Goal: Transaction & Acquisition: Purchase product/service

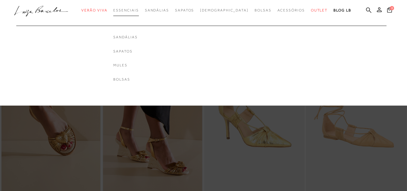
click at [139, 11] on span "Essenciais" at bounding box center [125, 10] width 25 height 4
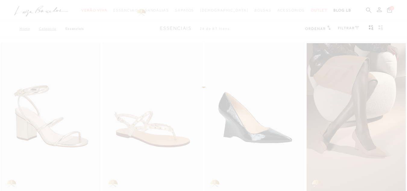
click at [137, 10] on div at bounding box center [203, 95] width 407 height 191
click at [203, 171] on div at bounding box center [203, 95] width 407 height 191
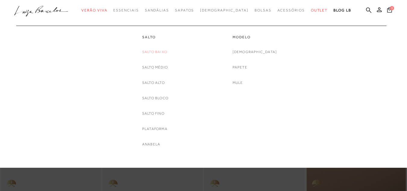
click at [152, 51] on link "Salto Baixo" at bounding box center [154, 52] width 25 height 6
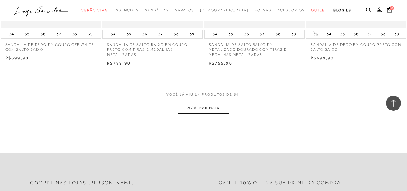
scroll to position [1145, 0]
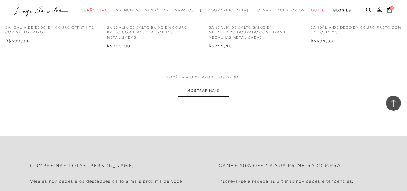
click at [189, 93] on button "MOSTRAR MAIS" at bounding box center [203, 91] width 51 height 12
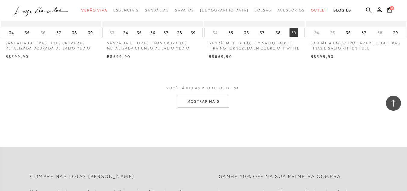
scroll to position [2290, 0]
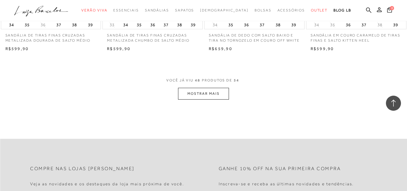
click at [203, 95] on button "MOSTRAR MAIS" at bounding box center [203, 94] width 51 height 12
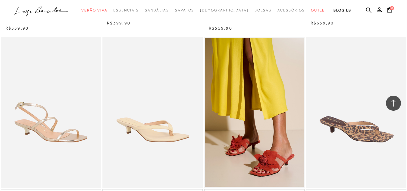
scroll to position [422, 0]
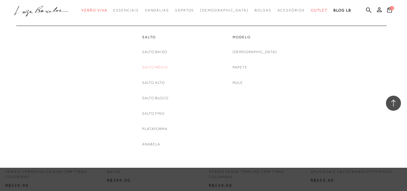
click at [165, 66] on link "Salto Médio" at bounding box center [155, 67] width 26 height 6
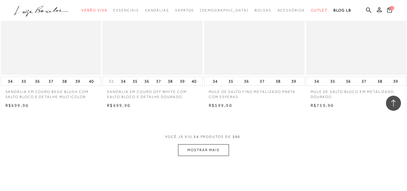
scroll to position [1175, 0]
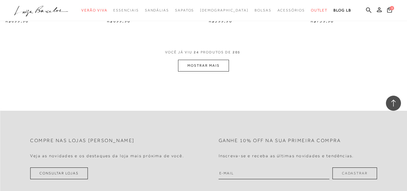
click at [196, 60] on button "MOSTRAR MAIS" at bounding box center [203, 66] width 51 height 12
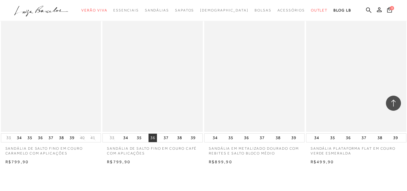
scroll to position [2230, 0]
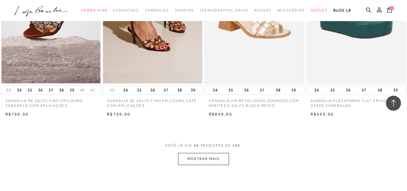
click at [208, 153] on button "MOSTRAR MAIS" at bounding box center [203, 159] width 51 height 12
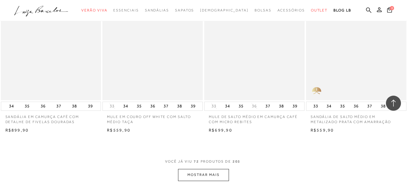
scroll to position [3405, 0]
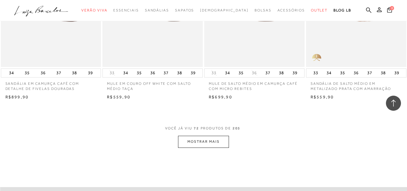
click at [195, 136] on button "MOSTRAR MAIS" at bounding box center [203, 142] width 51 height 12
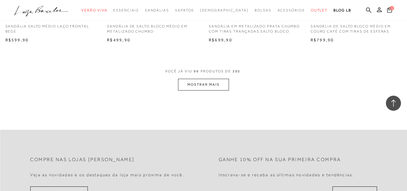
scroll to position [4611, 0]
click at [192, 78] on button "MOSTRAR MAIS" at bounding box center [203, 84] width 51 height 12
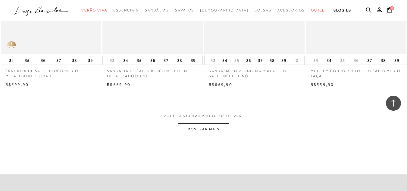
scroll to position [5725, 0]
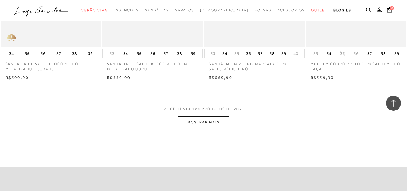
click at [191, 116] on button "MOSTRAR MAIS" at bounding box center [203, 122] width 51 height 12
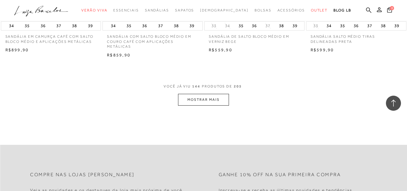
scroll to position [6923, 0]
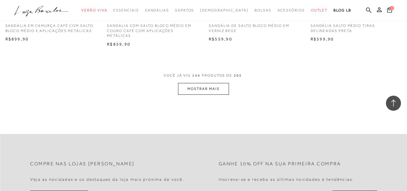
click at [195, 83] on button "MOSTRAR MAIS" at bounding box center [203, 89] width 51 height 12
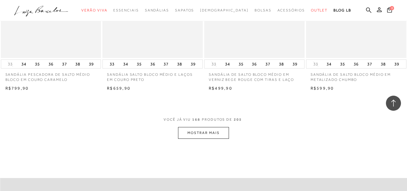
scroll to position [8068, 0]
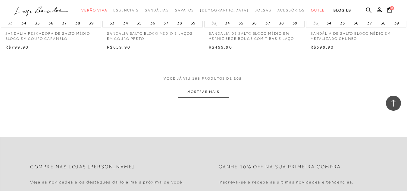
click at [203, 86] on button "MOSTRAR MAIS" at bounding box center [203, 92] width 51 height 12
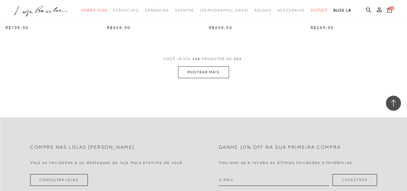
click at [196, 66] on button "MOSTRAR MAIS" at bounding box center [203, 72] width 51 height 12
click at [203, 66] on button "MOSTRAR MAIS" at bounding box center [203, 72] width 51 height 12
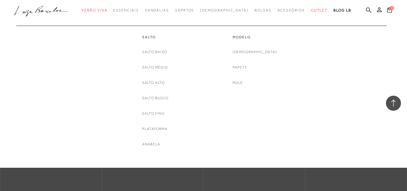
scroll to position [7892, 0]
click at [247, 67] on link "Papete" at bounding box center [240, 67] width 15 height 6
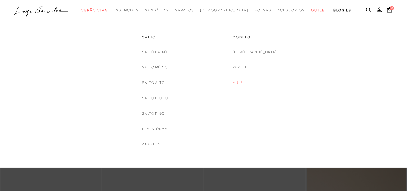
click at [243, 83] on link "Mule" at bounding box center [238, 83] width 11 height 6
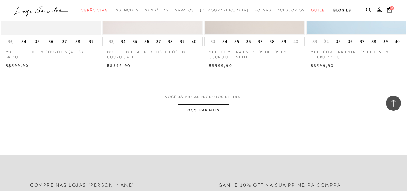
scroll to position [1115, 0]
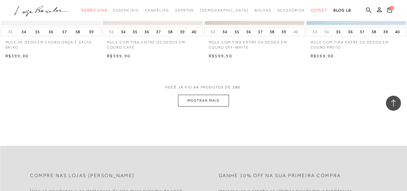
click at [195, 100] on button "MOSTRAR MAIS" at bounding box center [203, 101] width 51 height 12
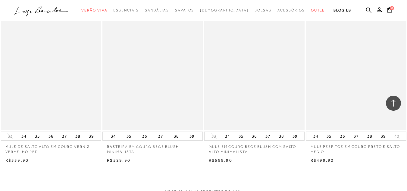
scroll to position [2170, 0]
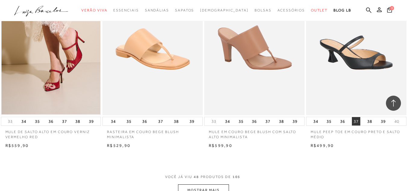
click at [355, 121] on button "37" at bounding box center [356, 121] width 8 height 8
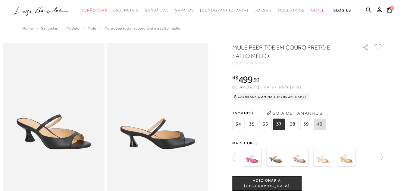
click at [240, 119] on span "34" at bounding box center [238, 123] width 12 height 11
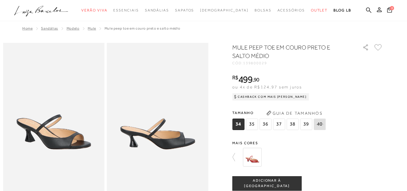
click at [383, 133] on div "MULE PEEP TOE EM COURO PRETO E SALTO MÉDIO CÓD: 139800029 × É necessário seleci…" at bounding box center [307, 177] width 151 height 268
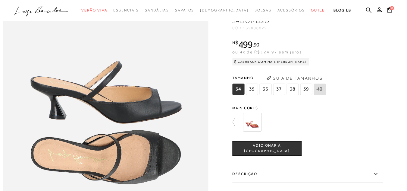
click at [255, 131] on img at bounding box center [252, 122] width 19 height 19
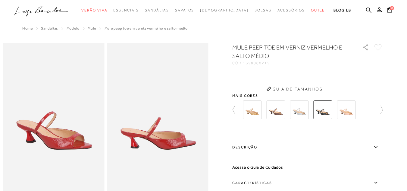
click at [256, 113] on img at bounding box center [252, 109] width 19 height 19
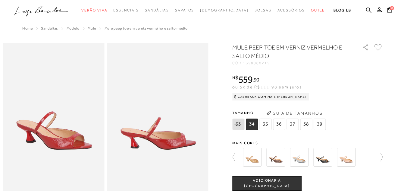
click at [278, 159] on img at bounding box center [275, 157] width 19 height 19
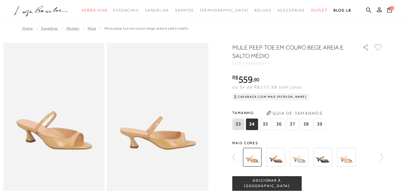
click at [304, 157] on img at bounding box center [299, 157] width 19 height 19
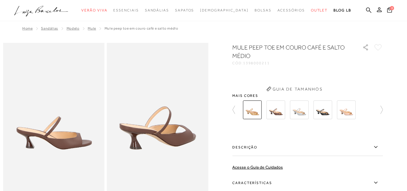
click at [295, 123] on div "MULE PEEP TOE EM COURO CAFÉ E SALTO MÉDIO CÓD: 1398000211 × É necessário seleci…" at bounding box center [307, 146] width 151 height 206
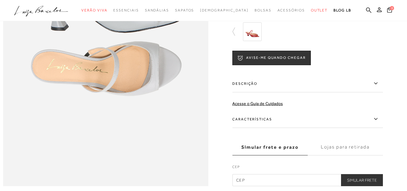
scroll to position [362, 0]
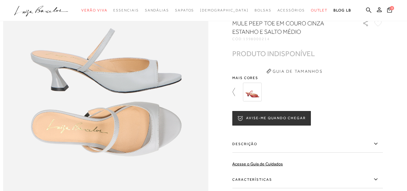
click at [236, 96] on icon at bounding box center [236, 92] width 8 height 8
click at [302, 101] on img at bounding box center [299, 92] width 19 height 19
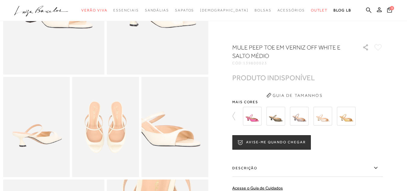
click at [324, 118] on img at bounding box center [322, 116] width 19 height 19
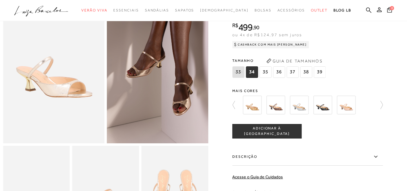
scroll to position [60, 0]
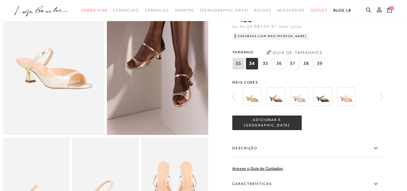
click at [253, 99] on img at bounding box center [252, 96] width 19 height 19
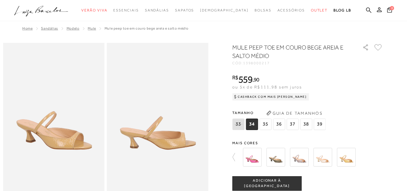
click at [279, 158] on div at bounding box center [311, 157] width 140 height 22
click at [256, 161] on img at bounding box center [252, 157] width 19 height 19
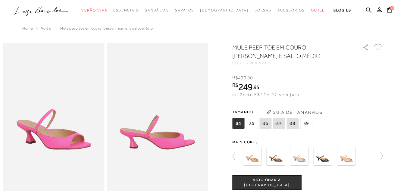
click at [278, 153] on img at bounding box center [275, 156] width 19 height 19
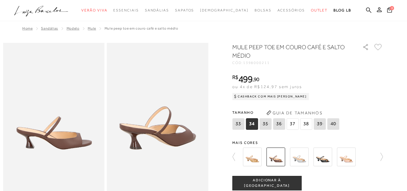
click at [302, 157] on img at bounding box center [299, 156] width 19 height 19
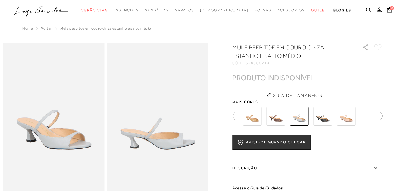
click at [353, 116] on img at bounding box center [346, 116] width 19 height 19
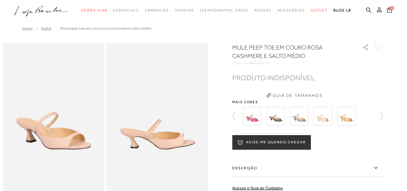
click at [351, 118] on img at bounding box center [346, 116] width 19 height 19
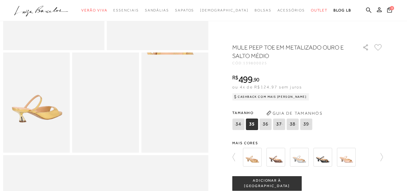
scroll to position [151, 0]
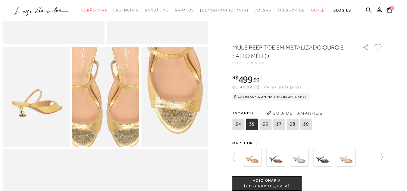
click at [108, 111] on img at bounding box center [103, 87] width 133 height 200
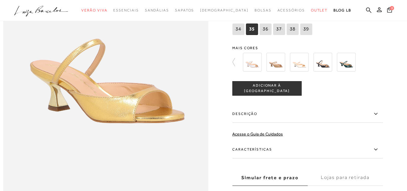
scroll to position [392, 0]
click at [252, 71] on img at bounding box center [252, 61] width 19 height 19
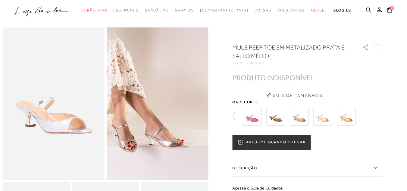
scroll to position [30, 0]
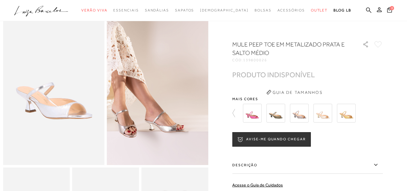
click at [326, 117] on img at bounding box center [322, 113] width 19 height 19
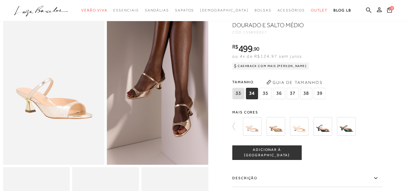
scroll to position [30, 0]
click at [294, 92] on span "37" at bounding box center [293, 93] width 12 height 11
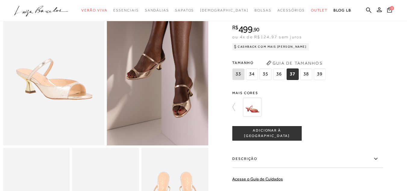
scroll to position [60, 0]
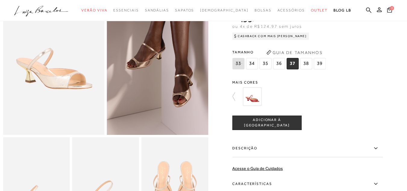
click at [253, 99] on img at bounding box center [252, 96] width 19 height 19
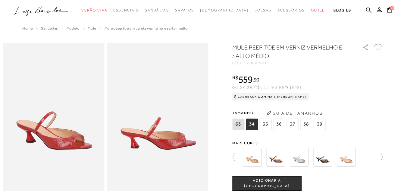
click at [324, 159] on img at bounding box center [322, 157] width 19 height 19
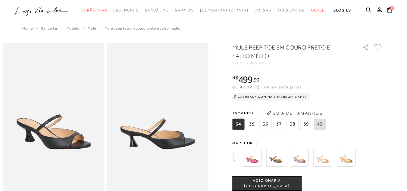
click at [276, 159] on img at bounding box center [275, 157] width 19 height 19
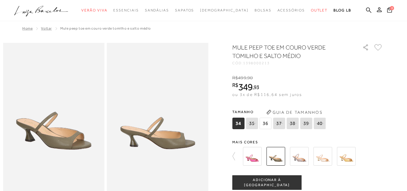
click at [324, 159] on img at bounding box center [322, 156] width 19 height 19
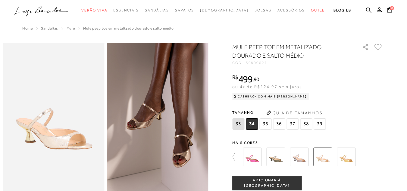
click at [295, 124] on span "37" at bounding box center [293, 123] width 12 height 11
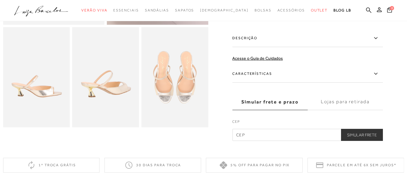
scroll to position [181, 0]
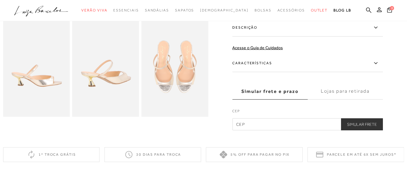
click at [247, 121] on input "text" at bounding box center [307, 124] width 151 height 12
type input "60810-110"
click at [378, 126] on button "Simular Frete" at bounding box center [362, 124] width 42 height 12
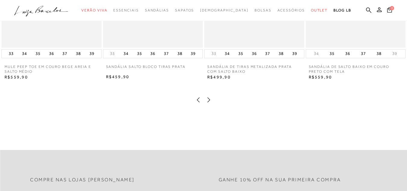
scroll to position [573, 0]
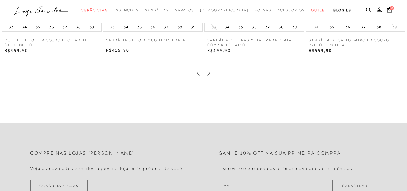
click at [208, 70] on icon at bounding box center [209, 73] width 6 height 6
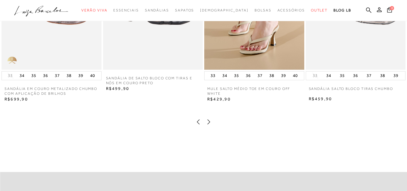
scroll to position [542, 0]
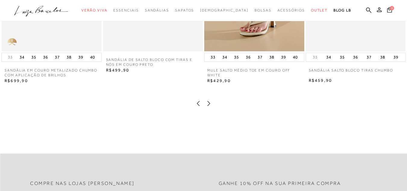
click at [209, 100] on icon at bounding box center [209, 103] width 6 height 6
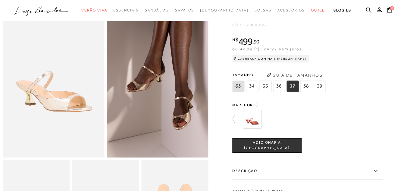
scroll to position [30, 0]
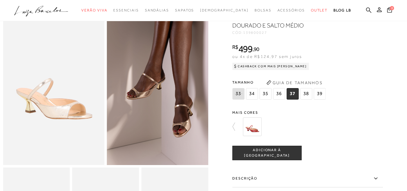
click at [285, 150] on span "ADICIONAR À [GEOGRAPHIC_DATA]" at bounding box center [267, 152] width 69 height 11
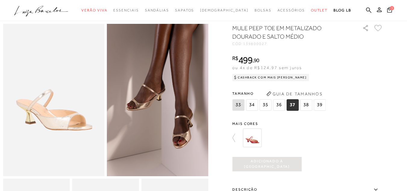
scroll to position [0, 0]
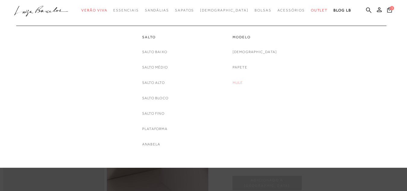
click at [243, 84] on link "Mule" at bounding box center [238, 83] width 11 height 6
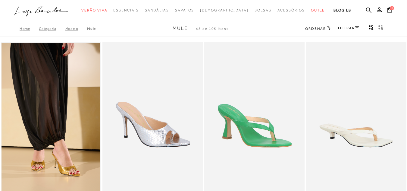
click at [324, 28] on span "Ordenar" at bounding box center [315, 29] width 20 height 4
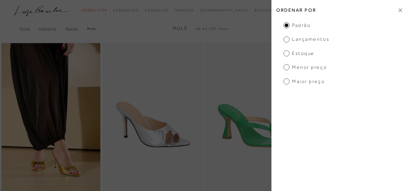
click at [402, 10] on icon at bounding box center [401, 10] width 4 height 4
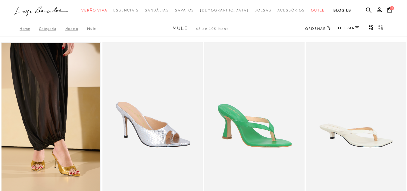
click at [347, 30] on link "FILTRAR" at bounding box center [348, 28] width 21 height 4
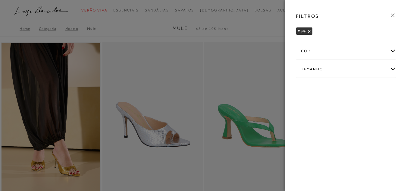
click at [393, 51] on div "cor" at bounding box center [346, 51] width 100 height 16
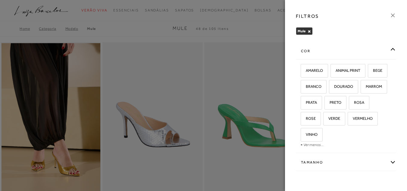
click at [388, 164] on div "Tamanho" at bounding box center [346, 162] width 100 height 16
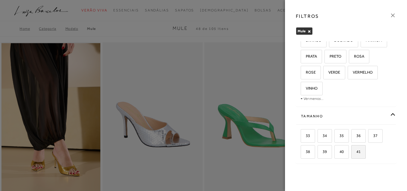
scroll to position [48, 0]
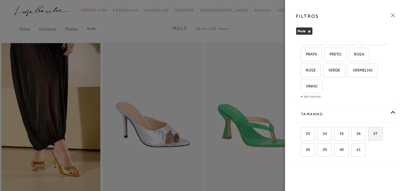
click at [375, 135] on span "37" at bounding box center [373, 133] width 9 height 5
click at [373, 135] on input "37" at bounding box center [370, 134] width 6 height 6
checkbox input "true"
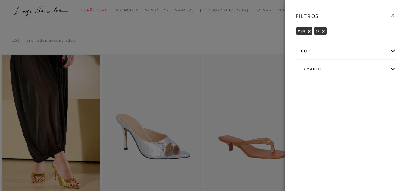
click at [391, 13] on icon at bounding box center [393, 15] width 7 height 7
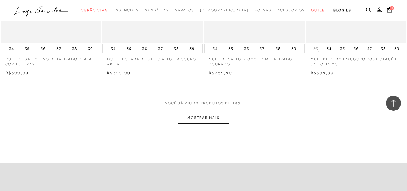
scroll to position [542, 0]
click at [214, 117] on button "MOSTRAR MAIS" at bounding box center [203, 117] width 51 height 12
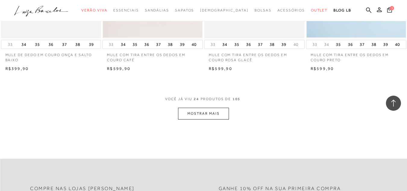
scroll to position [1115, 0]
click at [209, 113] on button "MOSTRAR MAIS" at bounding box center [203, 113] width 51 height 12
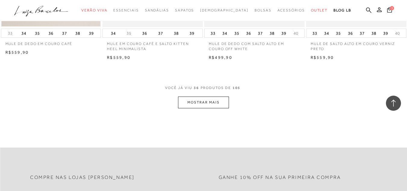
scroll to position [1718, 0]
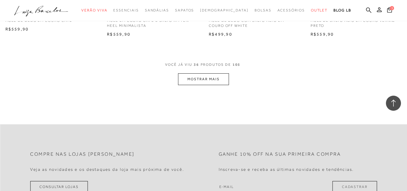
click at [211, 83] on button "MOSTRAR MAIS" at bounding box center [203, 79] width 51 height 12
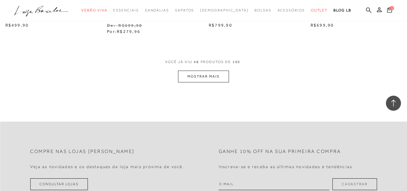
scroll to position [2320, 0]
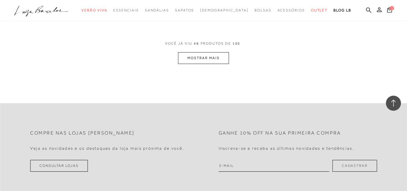
click at [215, 57] on button "MOSTRAR MAIS" at bounding box center [203, 58] width 51 height 12
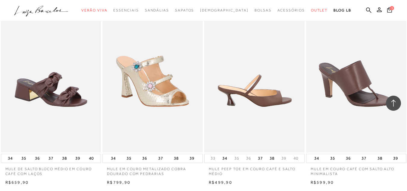
scroll to position [2531, 0]
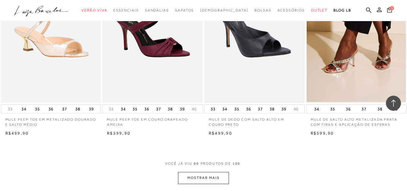
scroll to position [2772, 0]
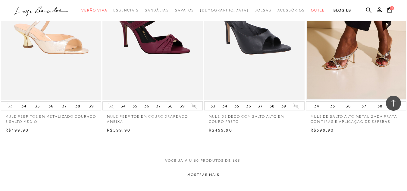
click at [207, 172] on button "MOSTRAR MAIS" at bounding box center [203, 175] width 51 height 12
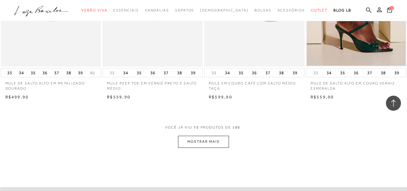
scroll to position [3405, 0]
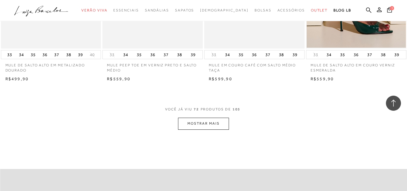
click at [206, 125] on button "MOSTRAR MAIS" at bounding box center [203, 124] width 51 height 12
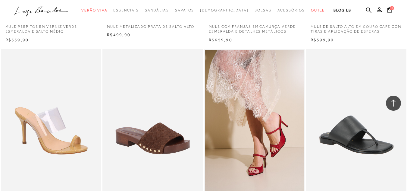
scroll to position [3857, 0]
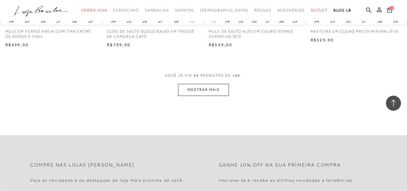
click at [195, 90] on button "MOSTRAR MAIS" at bounding box center [203, 90] width 51 height 12
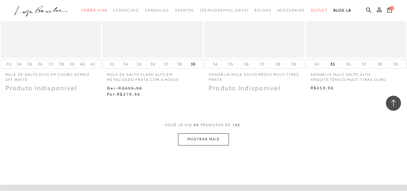
scroll to position [4550, 0]
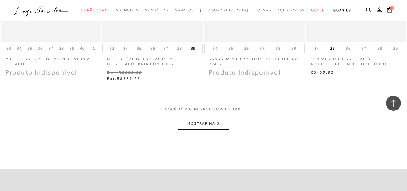
click at [205, 126] on button "MOSTRAR MAIS" at bounding box center [203, 124] width 51 height 12
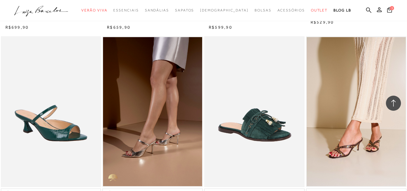
scroll to position [3526, 0]
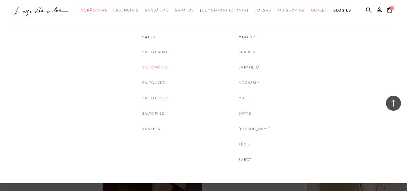
click at [161, 69] on link "Salto Médio" at bounding box center [155, 67] width 26 height 6
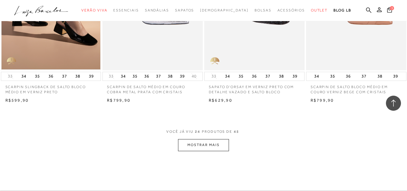
scroll to position [1115, 0]
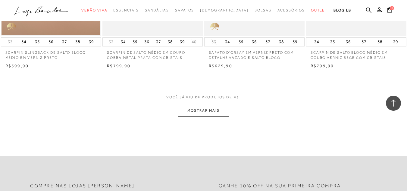
click at [206, 107] on button "MOSTRAR MAIS" at bounding box center [203, 111] width 51 height 12
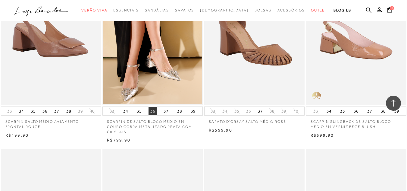
scroll to position [1205, 0]
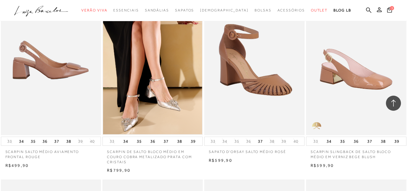
click at [48, 80] on img at bounding box center [52, 60] width 100 height 150
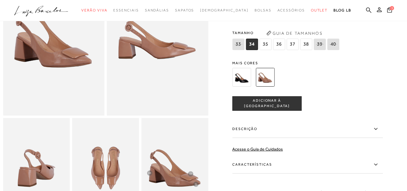
scroll to position [90, 0]
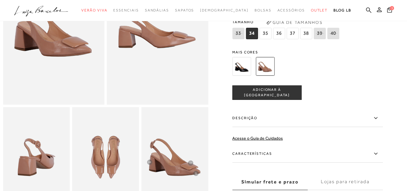
click at [243, 64] on img at bounding box center [241, 66] width 19 height 19
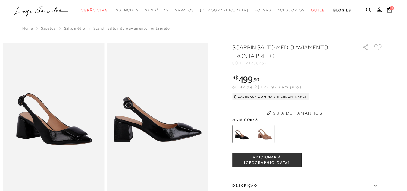
click at [271, 111] on icon "button" at bounding box center [269, 113] width 5 height 5
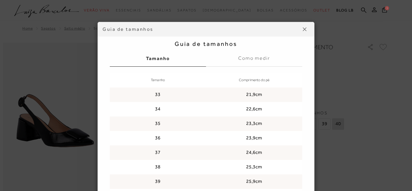
click at [367, 105] on div "Guia de tamanhos Guia de tamanhos Tamanho Como medir Tamanho Comprimento do pé …" at bounding box center [206, 95] width 412 height 191
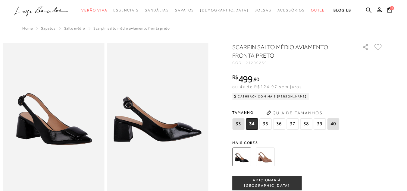
click at [268, 158] on img at bounding box center [265, 156] width 19 height 19
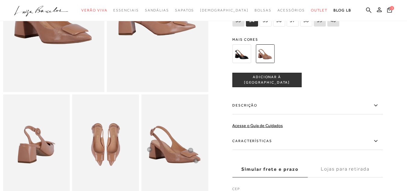
scroll to position [121, 0]
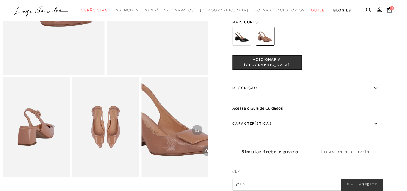
click at [186, 140] on img at bounding box center [165, 118] width 133 height 200
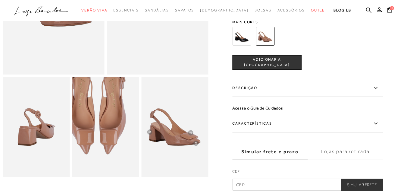
click at [115, 147] on img at bounding box center [96, 111] width 133 height 200
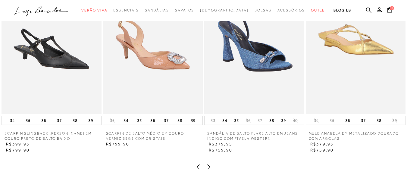
scroll to position [452, 0]
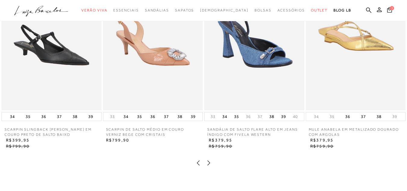
click at [358, 52] on img at bounding box center [356, 36] width 100 height 150
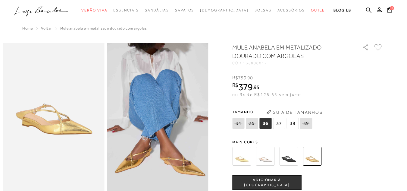
click at [266, 160] on img at bounding box center [265, 156] width 19 height 19
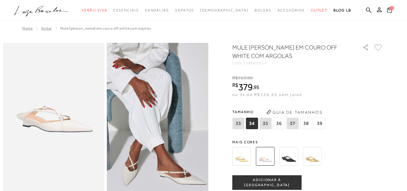
click at [317, 158] on img at bounding box center [312, 156] width 19 height 19
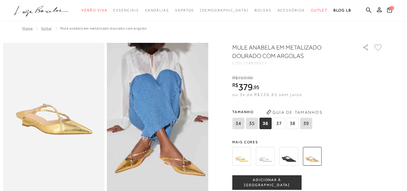
click at [288, 159] on img at bounding box center [288, 156] width 19 height 19
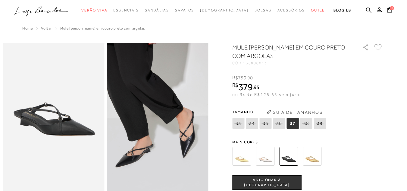
click at [266, 157] on img at bounding box center [265, 156] width 19 height 19
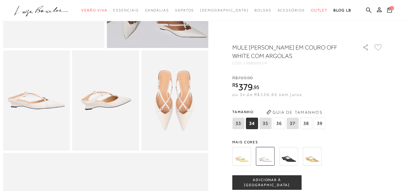
scroll to position [151, 0]
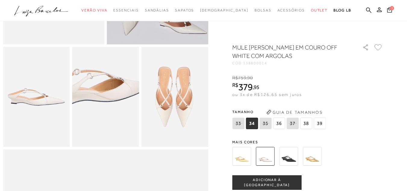
click at [113, 111] on img at bounding box center [98, 87] width 133 height 200
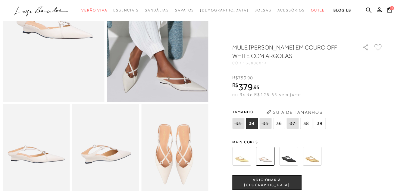
scroll to position [60, 0]
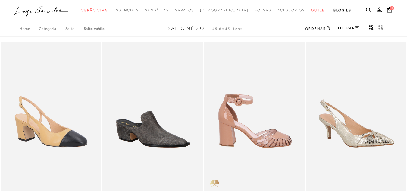
scroll to position [90, 0]
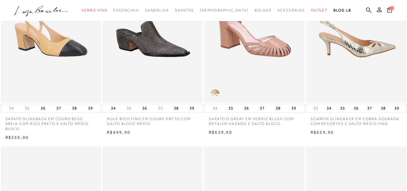
click at [363, 52] on img at bounding box center [357, 27] width 100 height 150
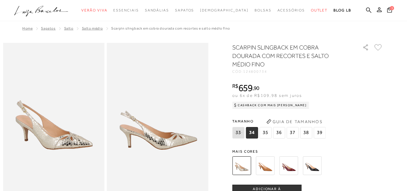
click at [292, 166] on img at bounding box center [288, 165] width 19 height 19
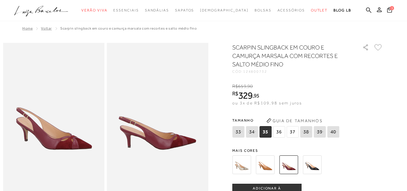
click at [312, 163] on img at bounding box center [312, 164] width 19 height 19
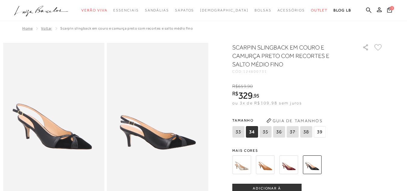
click at [241, 168] on img at bounding box center [241, 164] width 19 height 19
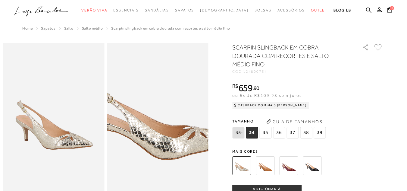
click at [159, 141] on img at bounding box center [156, 98] width 203 height 304
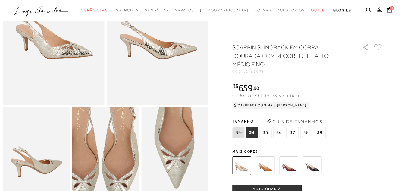
scroll to position [151, 0]
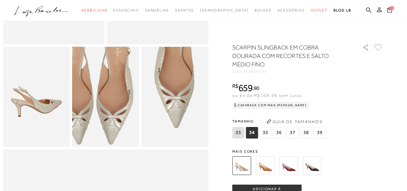
click at [117, 118] on img at bounding box center [94, 80] width 133 height 200
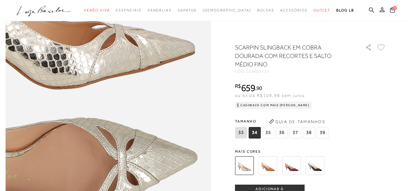
scroll to position [271, 0]
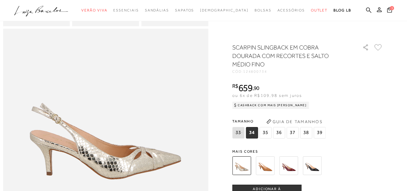
click at [292, 133] on span "37" at bounding box center [293, 132] width 12 height 11
click at [286, 121] on button "Guia de Tamanhos" at bounding box center [294, 122] width 60 height 10
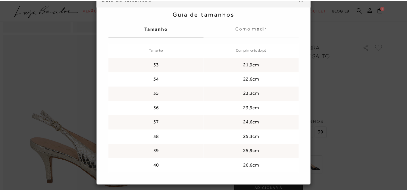
scroll to position [0, 0]
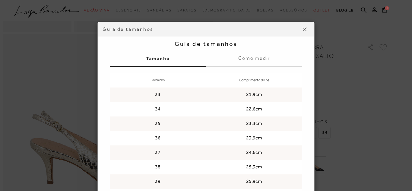
click at [304, 30] on img at bounding box center [305, 29] width 4 height 4
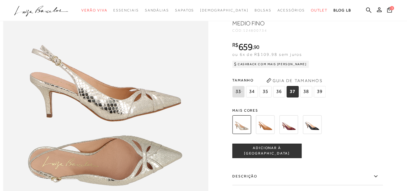
scroll to position [331, 0]
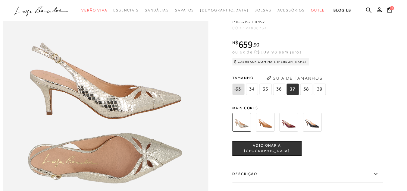
click at [271, 153] on span "ADICIONAR À [GEOGRAPHIC_DATA]" at bounding box center [267, 148] width 69 height 11
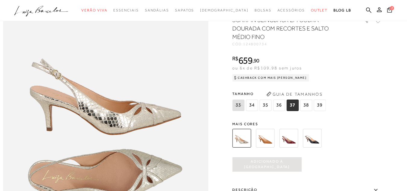
scroll to position [301, 0]
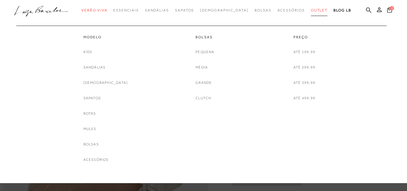
click at [311, 9] on span "Outlet" at bounding box center [319, 10] width 17 height 4
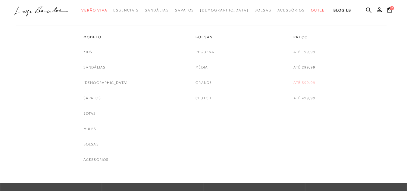
click at [306, 84] on link "Até 399,99" at bounding box center [305, 83] width 22 height 6
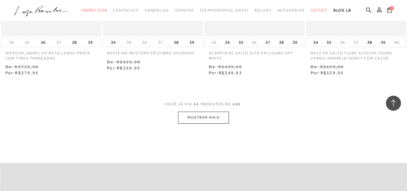
scroll to position [1175, 0]
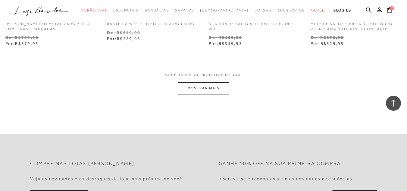
click at [214, 90] on button "MOSTRAR MAIS" at bounding box center [203, 88] width 51 height 12
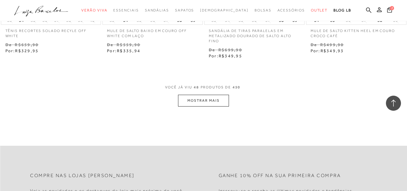
scroll to position [2350, 0]
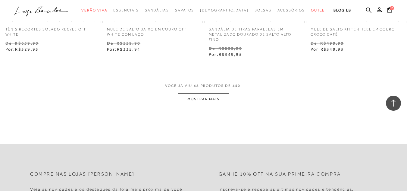
click at [202, 93] on button "MOSTRAR MAIS" at bounding box center [203, 99] width 51 height 12
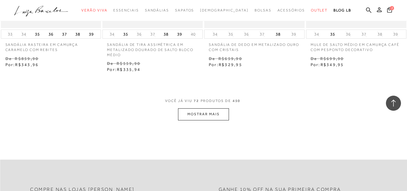
scroll to position [3526, 0]
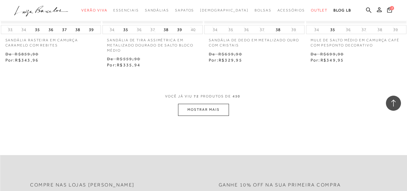
click at [200, 110] on button "MOSTRAR MAIS" at bounding box center [203, 110] width 51 height 12
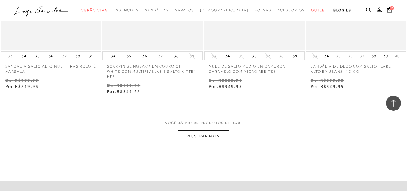
scroll to position [4731, 0]
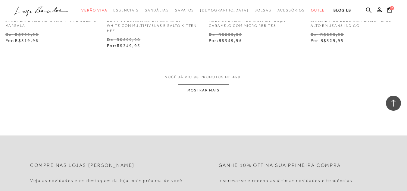
click at [199, 88] on button "MOSTRAR MAIS" at bounding box center [203, 90] width 51 height 12
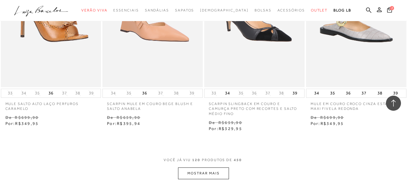
scroll to position [5906, 0]
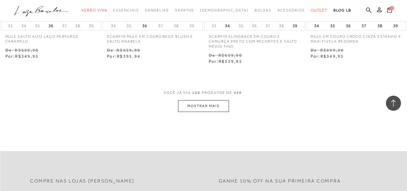
click at [215, 104] on button "MOSTRAR MAIS" at bounding box center [203, 106] width 51 height 12
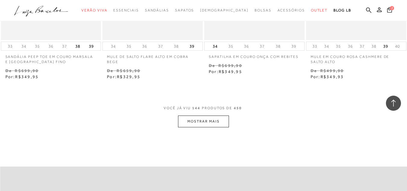
scroll to position [7082, 0]
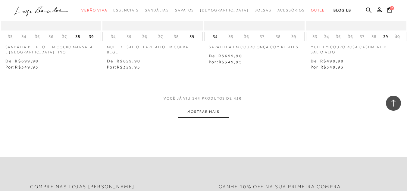
click at [218, 107] on button "MOSTRAR MAIS" at bounding box center [203, 112] width 51 height 12
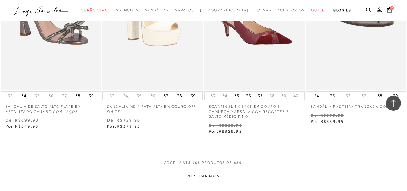
scroll to position [8227, 0]
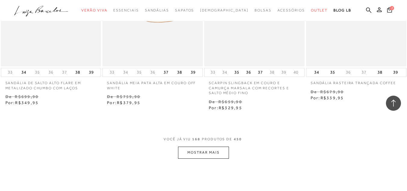
click at [217, 146] on button "MOSTRAR MAIS" at bounding box center [203, 152] width 51 height 12
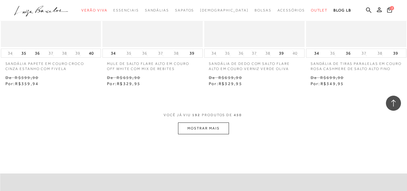
scroll to position [9432, 0]
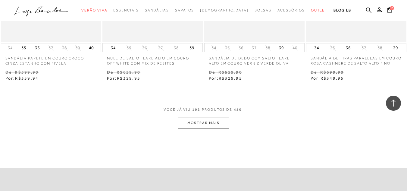
click at [198, 117] on button "MOSTRAR MAIS" at bounding box center [203, 123] width 51 height 12
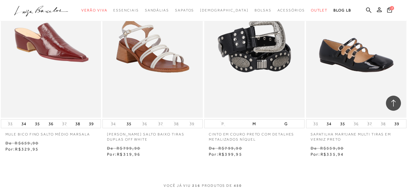
scroll to position [10637, 0]
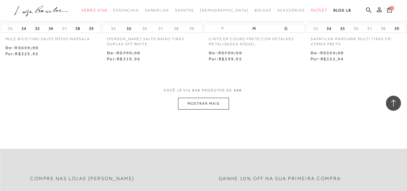
click at [213, 98] on button "MOSTRAR MAIS" at bounding box center [203, 104] width 51 height 12
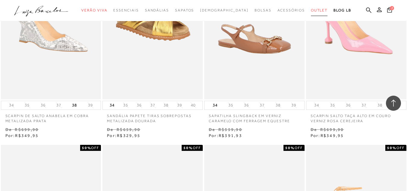
scroll to position [12656, 0]
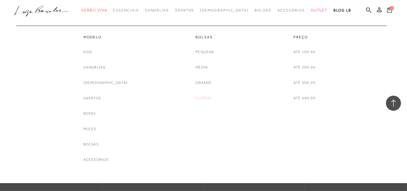
click at [202, 99] on link "Clutch" at bounding box center [204, 98] width 16 height 6
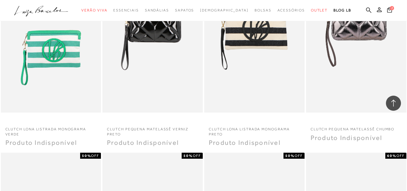
scroll to position [392, 0]
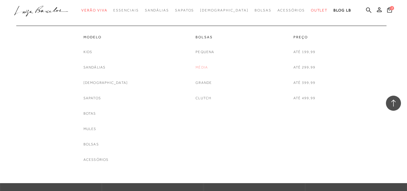
click at [201, 66] on link "Média" at bounding box center [202, 67] width 12 height 6
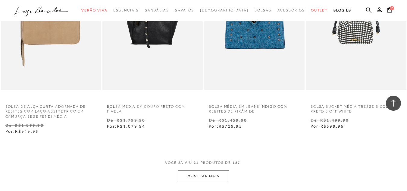
scroll to position [1115, 0]
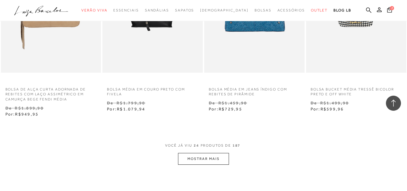
click at [209, 157] on button "MOSTRAR MAIS" at bounding box center [203, 159] width 51 height 12
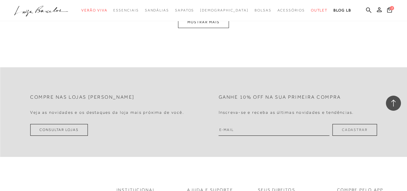
scroll to position [2350, 0]
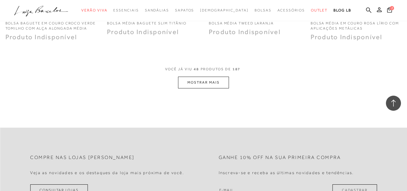
click at [205, 83] on button "MOSTRAR MAIS" at bounding box center [203, 83] width 51 height 12
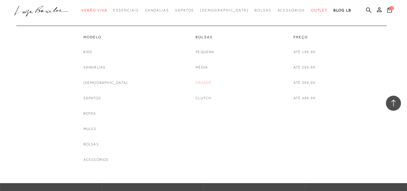
click at [204, 82] on link "Grande" at bounding box center [204, 83] width 16 height 6
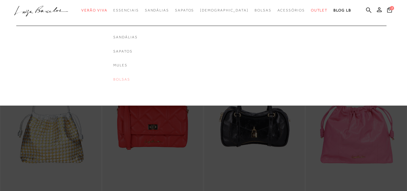
click at [129, 79] on link "Bolsas" at bounding box center [125, 79] width 24 height 5
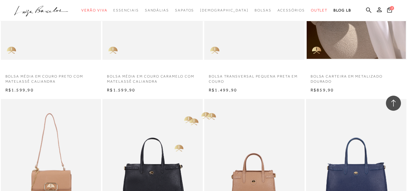
scroll to position [512, 0]
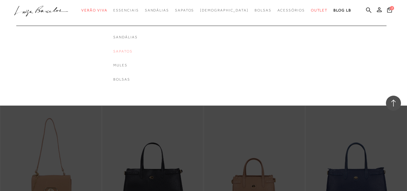
click at [137, 50] on link "Sapatos" at bounding box center [125, 51] width 24 height 5
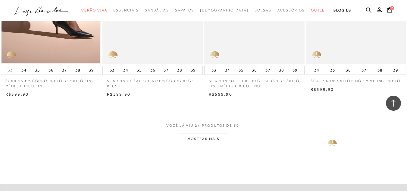
scroll to position [1145, 0]
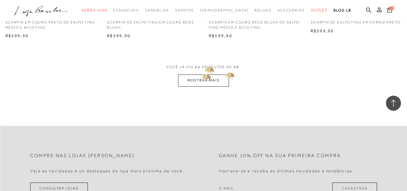
click at [207, 74] on button "MOSTRAR MAIS" at bounding box center [203, 80] width 51 height 12
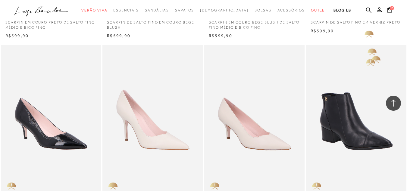
click at [364, 28] on div "R$599,90" at bounding box center [356, 31] width 100 height 6
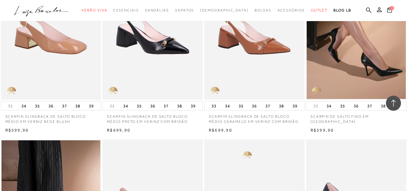
scroll to position [844, 0]
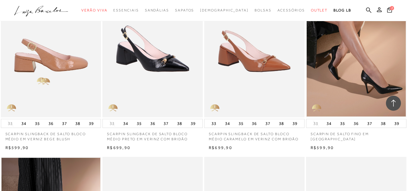
click at [44, 76] on img at bounding box center [52, 42] width 100 height 150
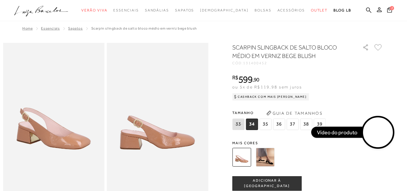
click at [265, 133] on div "SCARPIN SLINGBACK DE SALTO BLOCO MÉDIO EM VERNIZ BEGE BLUSH CÓD: 131400452 × É …" at bounding box center [307, 177] width 151 height 268
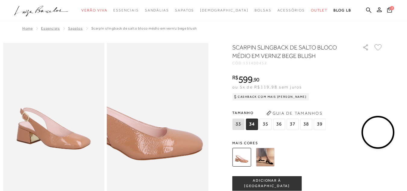
click at [189, 139] on img at bounding box center [128, 100] width 203 height 304
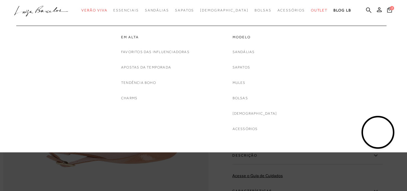
scroll to position [501, 0]
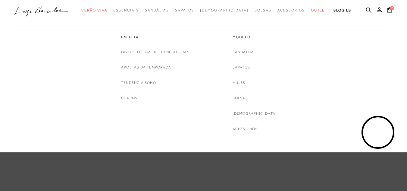
click at [295, 82] on div "Modelo Sandálias Sapatos Mules Bolsas Rasteiras Acessórios" at bounding box center [255, 79] width 90 height 106
click at [143, 68] on link "Apostas da Temporada" at bounding box center [146, 67] width 50 height 6
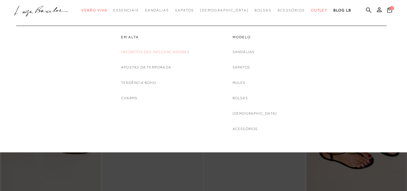
click at [153, 54] on link "Favoritos das Influenciadoras" at bounding box center [155, 52] width 68 height 6
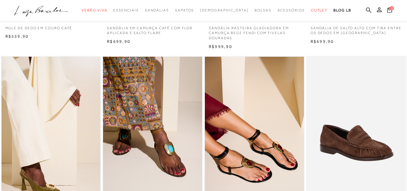
scroll to position [181, 0]
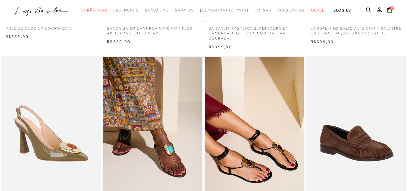
click at [48, 131] on img at bounding box center [52, 131] width 100 height 150
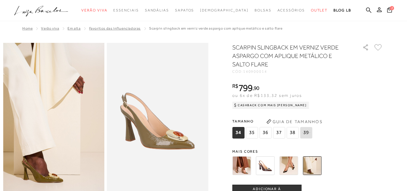
click at [268, 165] on img at bounding box center [265, 165] width 19 height 19
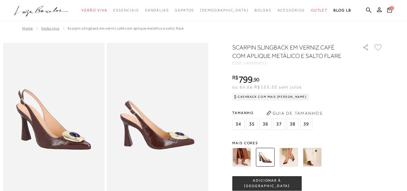
click at [314, 159] on img at bounding box center [312, 157] width 19 height 19
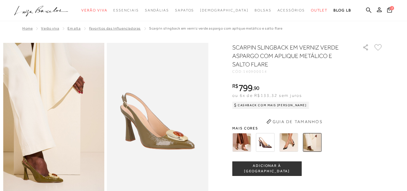
click at [246, 143] on div "SCARPIN SLINGBACK EM VERNIZ VERDE ASPARGO COM APLIQUE METÁLICO E SALTO FLARE CÓ…" at bounding box center [307, 169] width 151 height 253
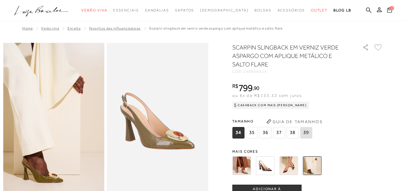
click at [387, 7] on icon at bounding box center [389, 9] width 5 height 5
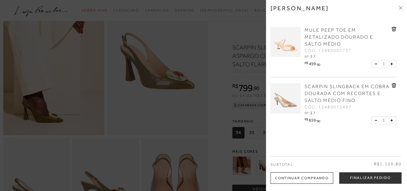
scroll to position [60, 0]
click at [398, 7] on div "Minha sacola" at bounding box center [337, 13] width 132 height 16
click at [401, 7] on icon at bounding box center [402, 7] width 2 height 2
